Goal: Transaction & Acquisition: Purchase product/service

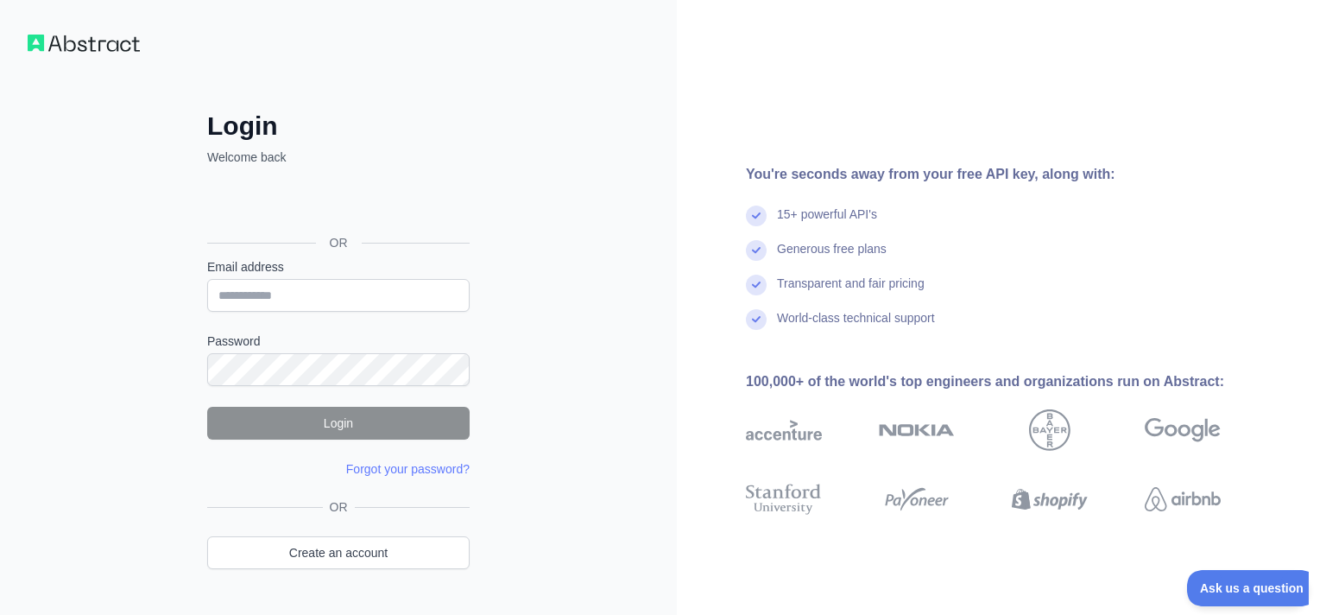
click at [414, 199] on div "Մտնել Google հաշիվ։ Բացվում է նոր ներդիրում" at bounding box center [336, 204] width 259 height 38
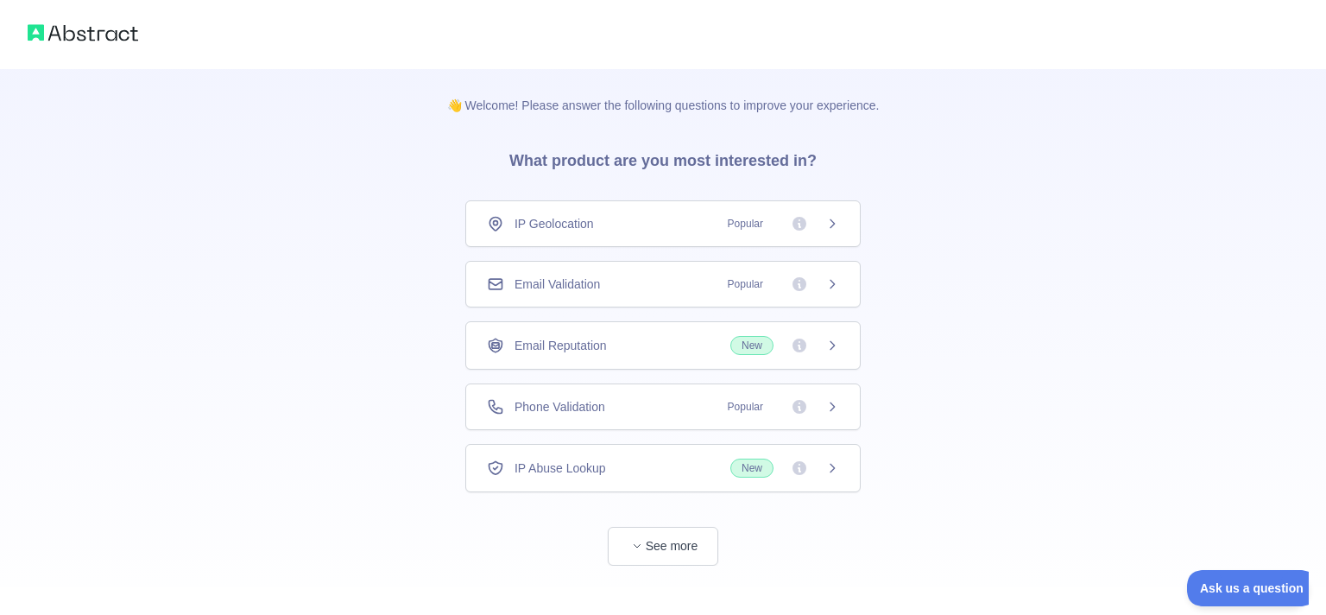
click at [820, 411] on span "Popular" at bounding box center [778, 406] width 122 height 17
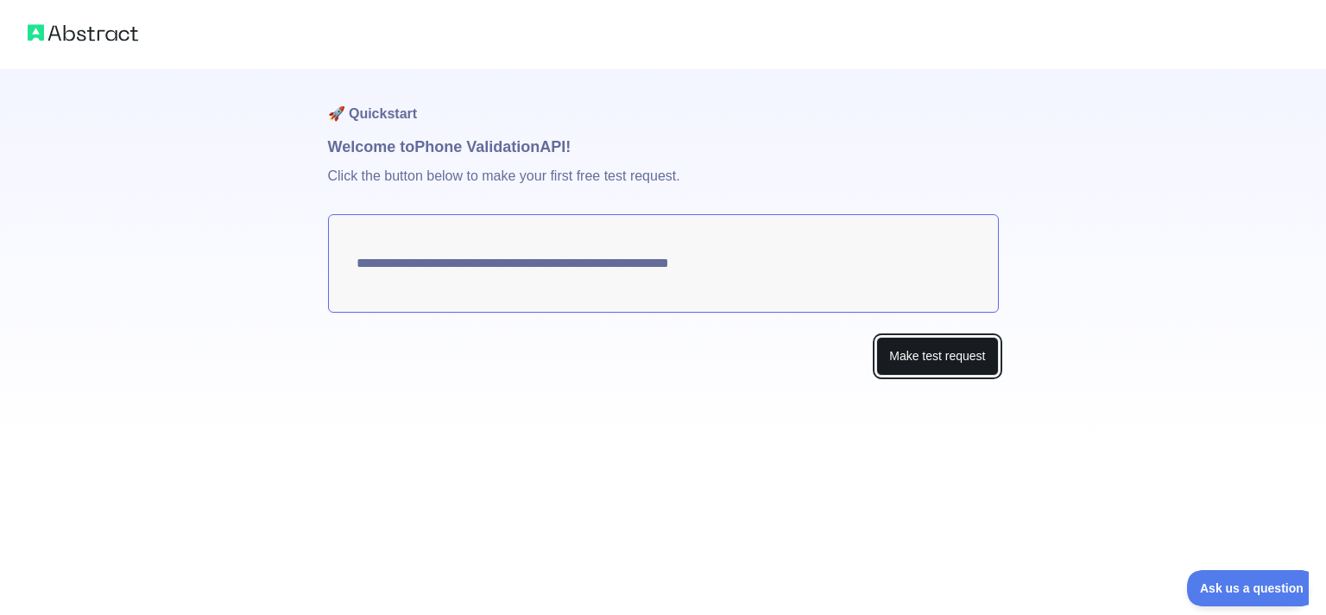
click at [918, 362] on button "Make test request" at bounding box center [937, 356] width 122 height 39
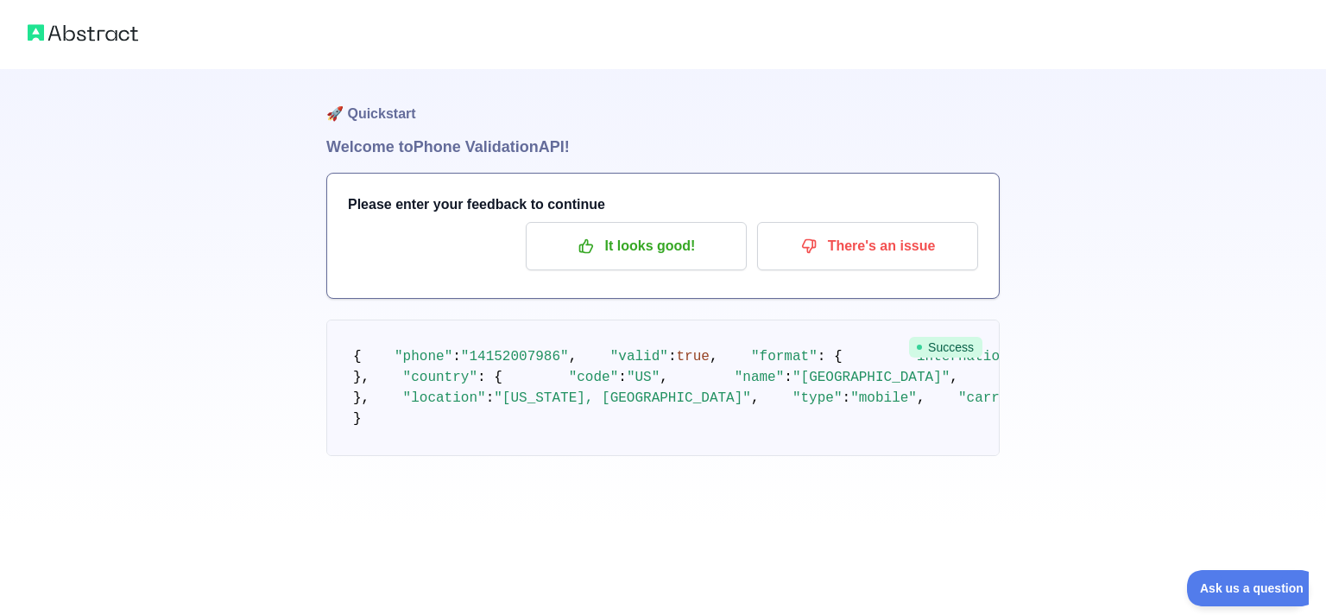
click at [93, 34] on img at bounding box center [83, 33] width 111 height 24
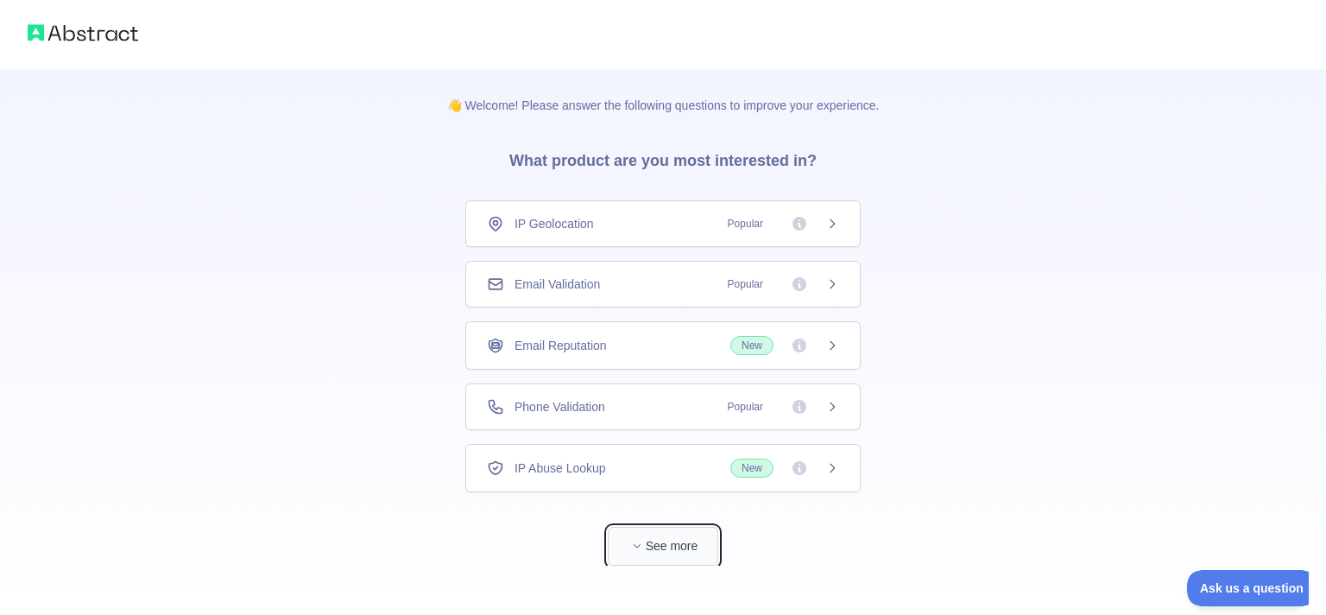
click at [670, 546] on button "See more" at bounding box center [663, 546] width 111 height 39
click at [664, 232] on div "IP Geolocation Popular" at bounding box center [662, 223] width 395 height 47
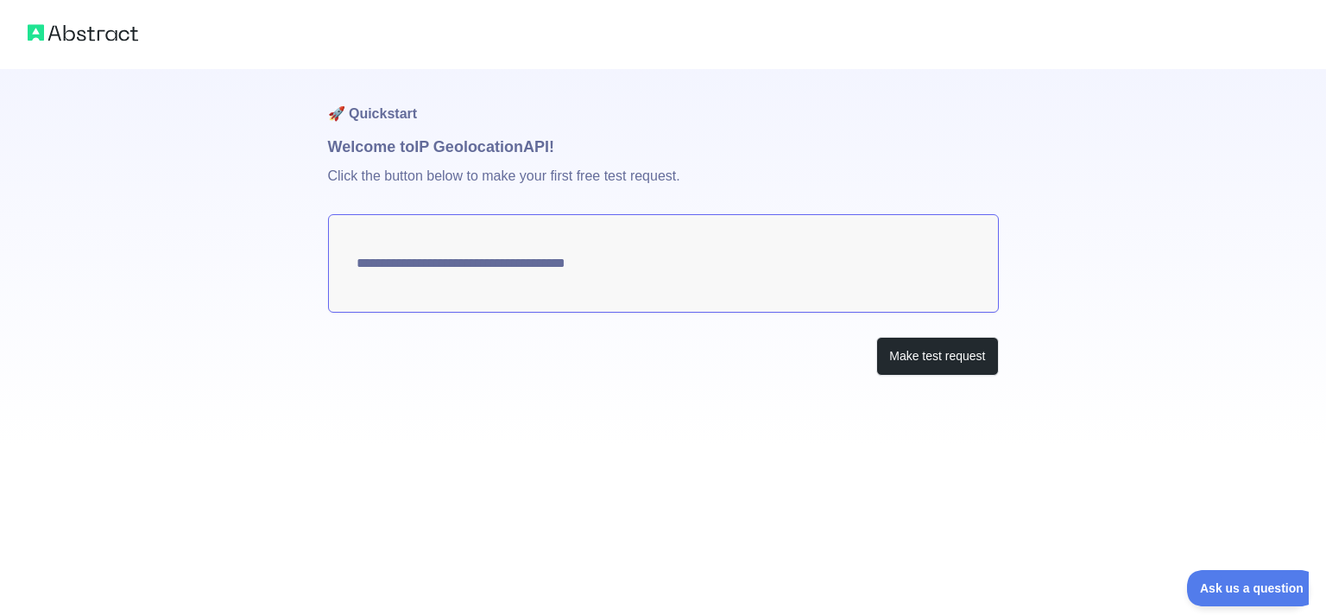
type textarea "**********"
click at [963, 368] on button "Make test request" at bounding box center [937, 356] width 122 height 39
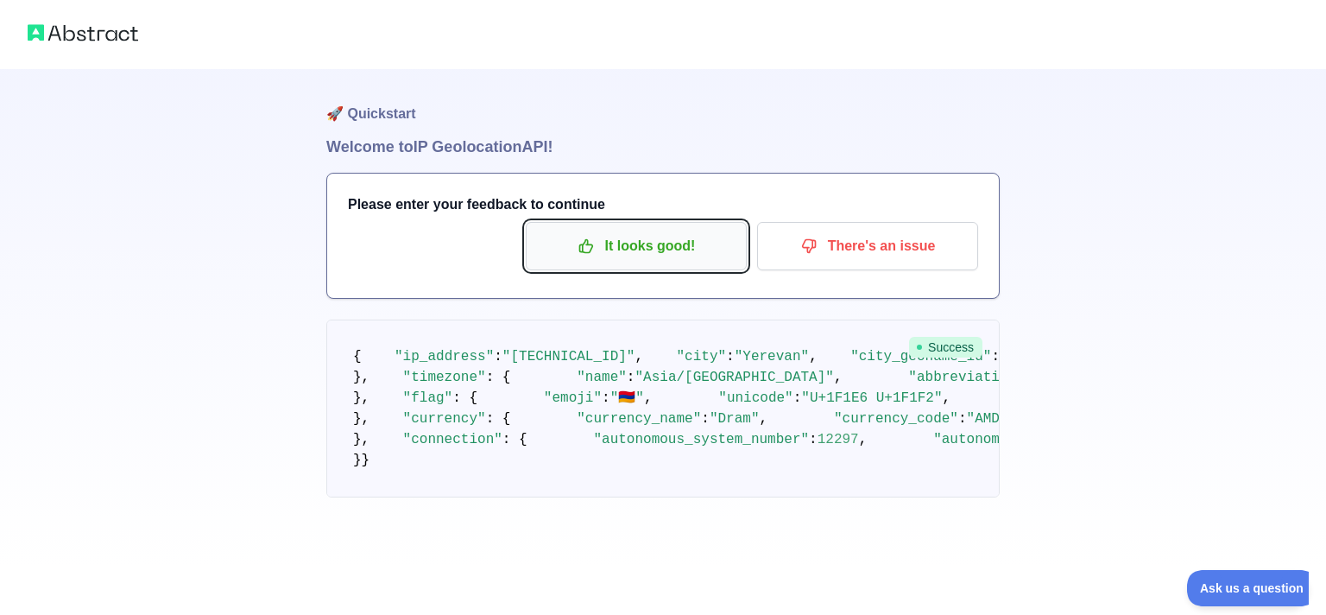
click at [677, 254] on p "It looks good!" at bounding box center [636, 245] width 195 height 29
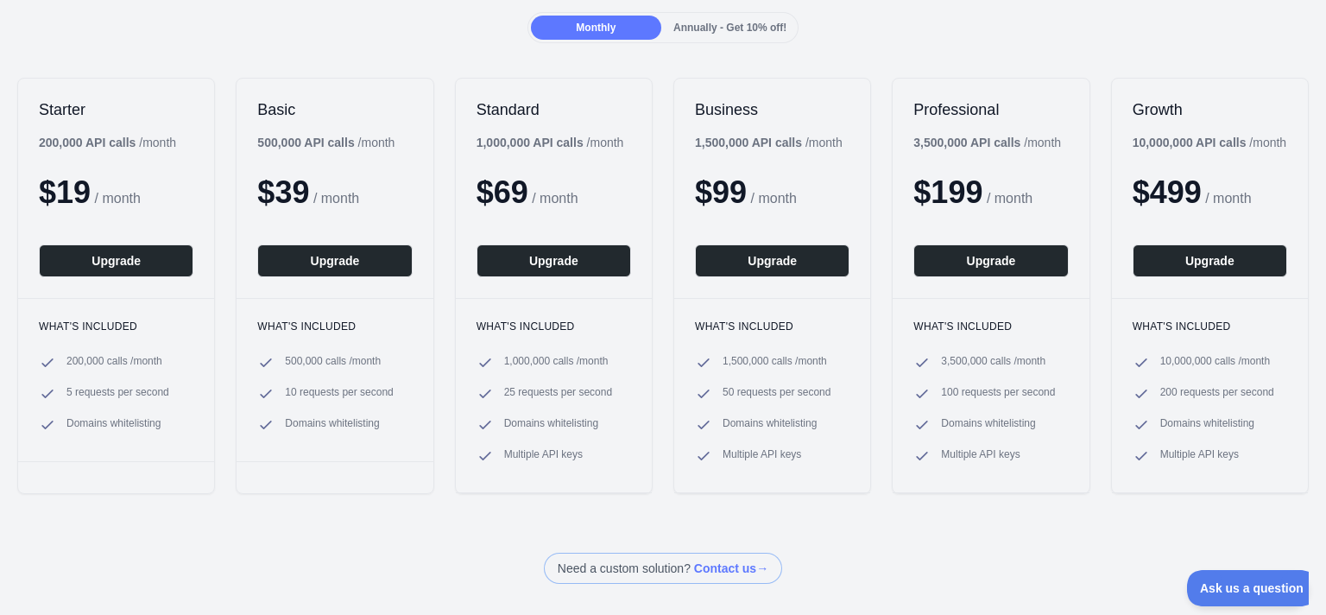
scroll to position [207, 0]
